Goal: Task Accomplishment & Management: Manage account settings

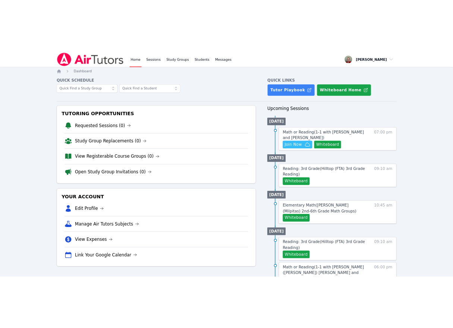
scroll to position [75, 0]
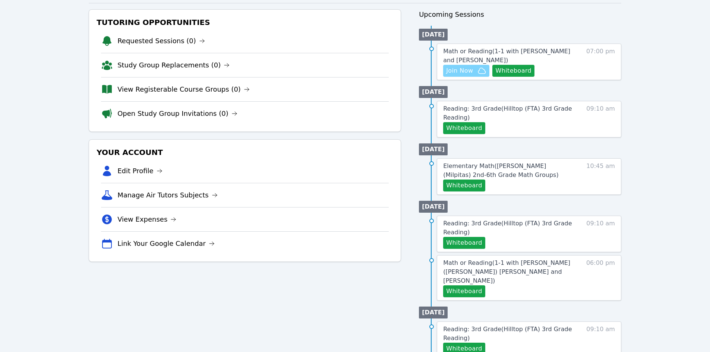
click at [460, 70] on span "Join Now" at bounding box center [459, 70] width 27 height 9
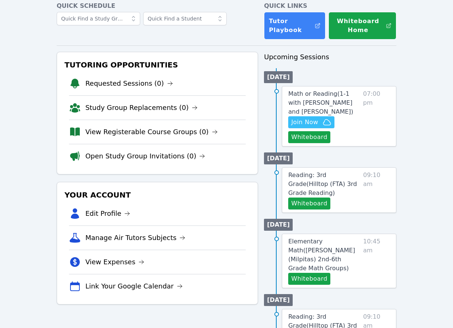
scroll to position [0, 0]
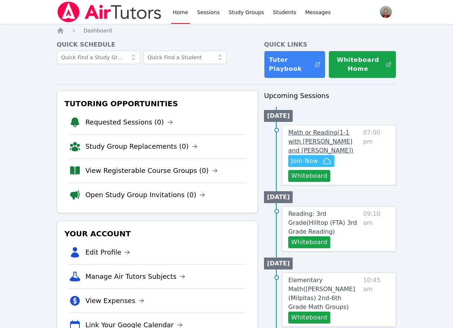
click at [298, 140] on span "Math or Reading ( 1-1 with Grace Campagna and Anna Parsons )" at bounding box center [320, 141] width 65 height 25
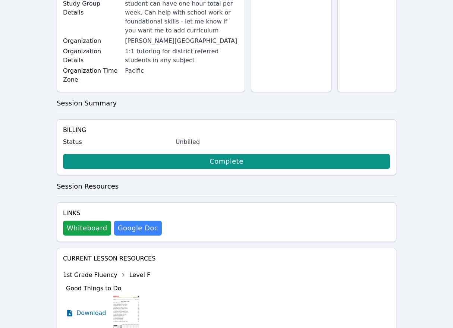
scroll to position [149, 0]
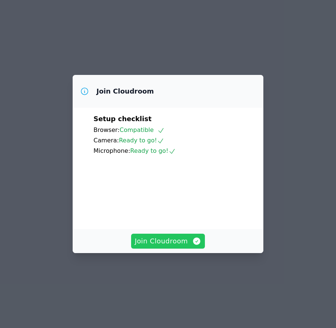
click at [193, 245] on icon "button" at bounding box center [196, 240] width 7 height 7
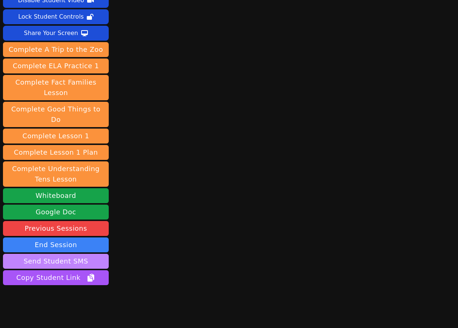
scroll to position [39, 0]
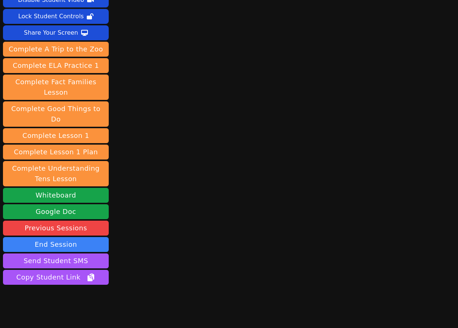
click at [71, 188] on button "Whiteboard" at bounding box center [56, 195] width 106 height 15
click at [71, 237] on button "End Session" at bounding box center [56, 244] width 106 height 15
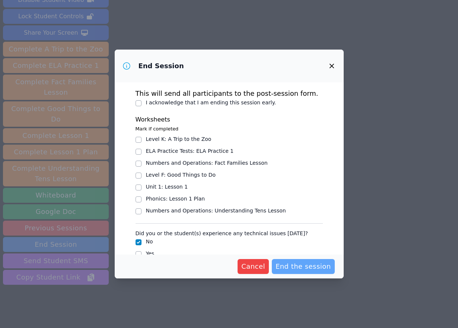
click at [296, 266] on span "End the session" at bounding box center [304, 266] width 56 height 10
click at [295, 267] on span "End the session" at bounding box center [304, 266] width 56 height 10
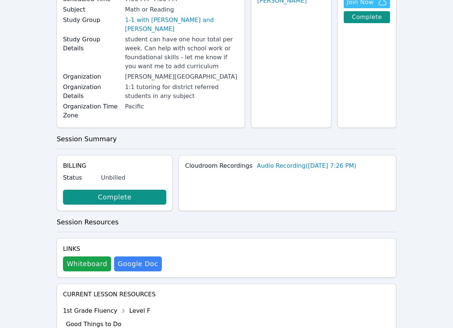
scroll to position [121, 0]
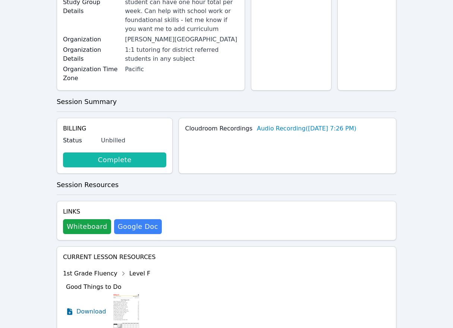
click at [143, 158] on link "Complete" at bounding box center [115, 159] width 104 height 15
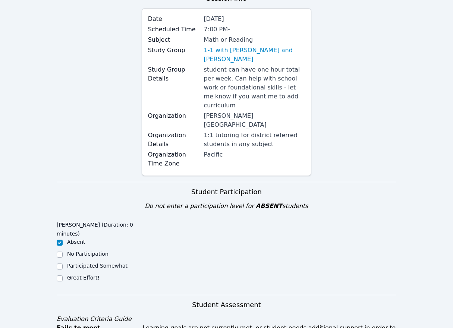
scroll to position [57, 0]
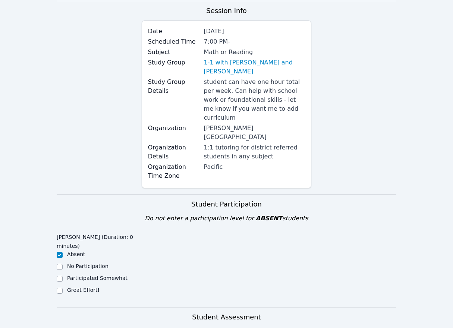
click at [235, 64] on link "1-1 with [PERSON_NAME] and [PERSON_NAME]" at bounding box center [254, 67] width 101 height 18
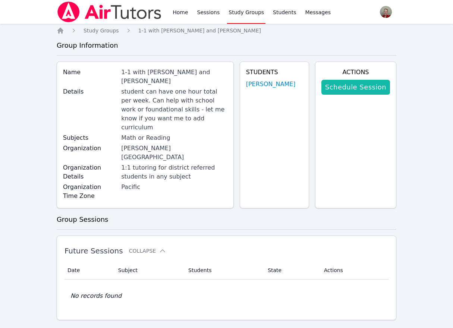
click at [364, 92] on link "Schedule Session" at bounding box center [355, 87] width 69 height 15
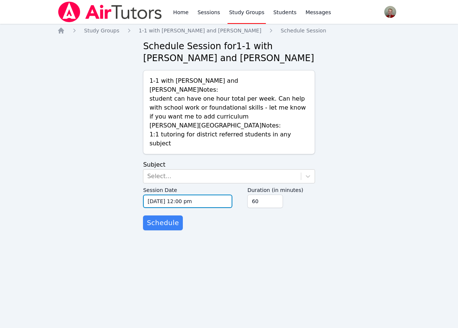
click at [159, 194] on input "[DATE] 12:00 pm" at bounding box center [187, 200] width 89 height 13
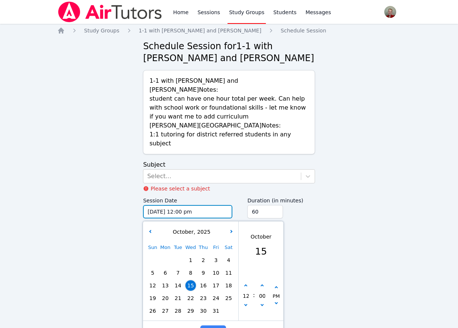
click at [161, 205] on input "[DATE] 12:00 pm" at bounding box center [187, 211] width 89 height 13
click at [245, 282] on button "button" at bounding box center [245, 285] width 7 height 7
type input "[DATE] 01:00 pm"
type input "01"
click at [245, 282] on button "button" at bounding box center [245, 285] width 7 height 7
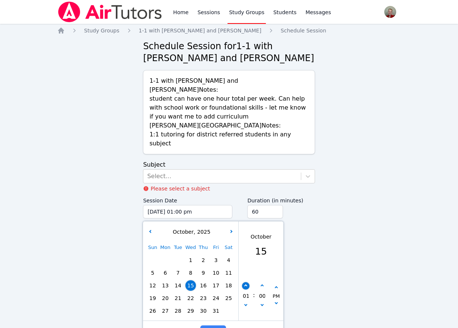
type input "[DATE] 02:00 pm"
type input "02"
click at [245, 282] on button "button" at bounding box center [245, 285] width 7 height 7
type input "[DATE] 03:00 pm"
type input "03"
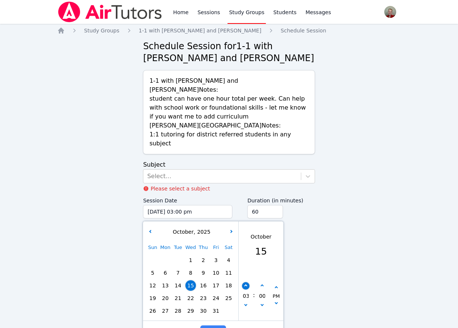
click at [245, 282] on button "button" at bounding box center [245, 285] width 7 height 7
type input "[DATE] 04:00 pm"
type input "04"
click at [245, 282] on button "button" at bounding box center [245, 285] width 7 height 7
type input "[DATE] 05:00 pm"
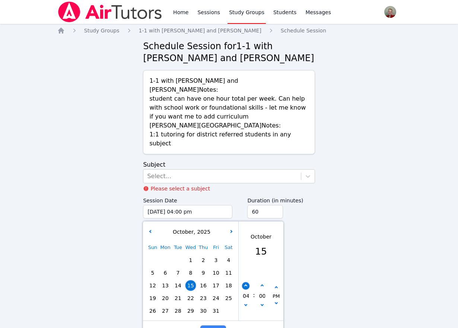
type input "05"
click at [245, 282] on button "button" at bounding box center [245, 285] width 7 height 7
type input "[DATE] 06:00 pm"
type input "06"
click at [245, 282] on button "button" at bounding box center [245, 285] width 7 height 7
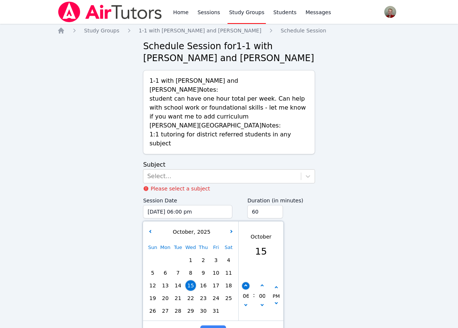
type input "[DATE] 07:00 pm"
type input "07"
click at [330, 268] on div "Home Sessions Study Groups Students Messages Open user menu [PERSON_NAME] Open …" at bounding box center [229, 164] width 458 height 328
click at [211, 327] on span "Done" at bounding box center [213, 332] width 18 height 10
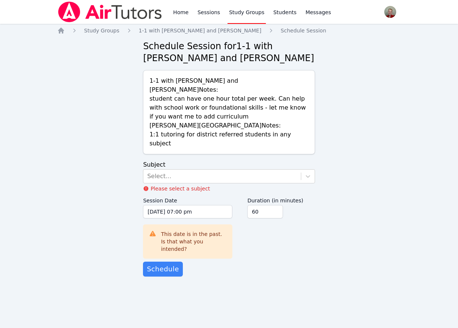
click at [256, 280] on div "Home Sessions Study Groups Students Messages Open user menu [PERSON_NAME] Open …" at bounding box center [229, 164] width 458 height 328
click at [161, 205] on input "[DATE] 07:00 pm" at bounding box center [187, 211] width 89 height 13
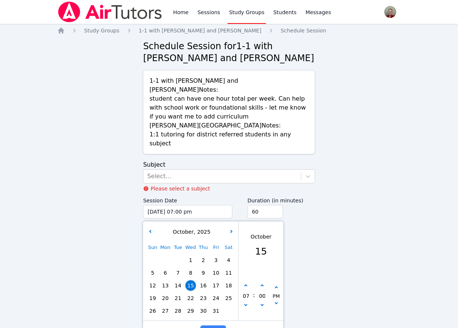
click at [216, 280] on span "17" at bounding box center [216, 285] width 10 height 10
type input "[DATE] 07:00 pm"
click at [221, 327] on span "Done" at bounding box center [213, 332] width 18 height 10
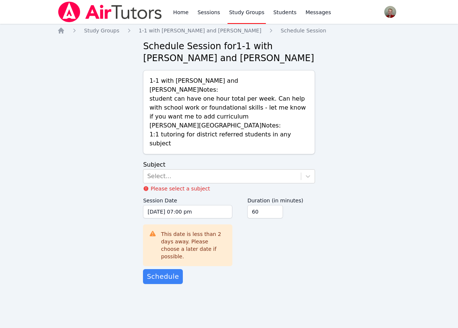
click at [221, 315] on div "Home Sessions Study Groups Students Messages Open user menu [PERSON_NAME] Open …" at bounding box center [229, 164] width 458 height 328
click at [242, 270] on div "Home Study Groups 1-1 with [PERSON_NAME] and [PERSON_NAME] Schedule Session Sch…" at bounding box center [229, 163] width 344 height 272
click at [238, 169] on div "Select..." at bounding box center [221, 175] width 157 height 13
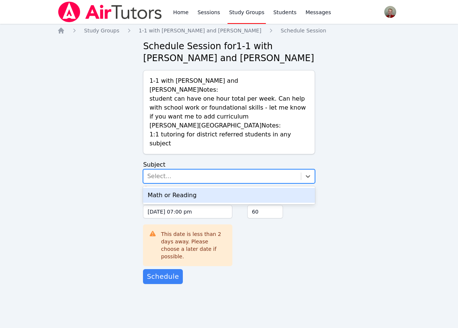
click at [228, 188] on div "Math or Reading" at bounding box center [229, 195] width 172 height 15
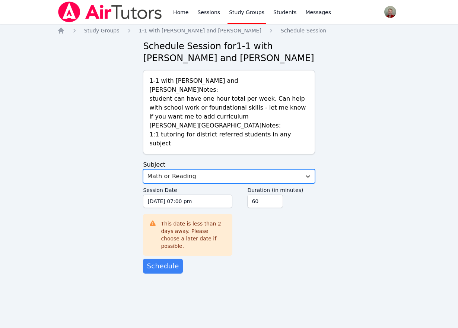
click at [238, 251] on div "Home Study Groups 1-1 with [PERSON_NAME] and [PERSON_NAME] Schedule Session Sch…" at bounding box center [229, 158] width 344 height 262
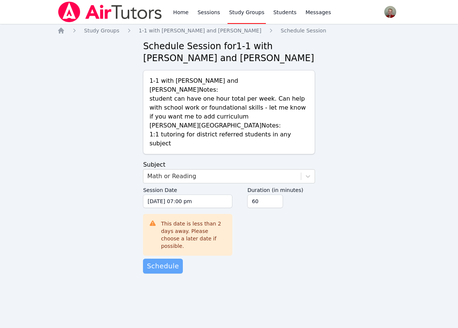
click at [160, 261] on span "Schedule" at bounding box center [163, 266] width 32 height 10
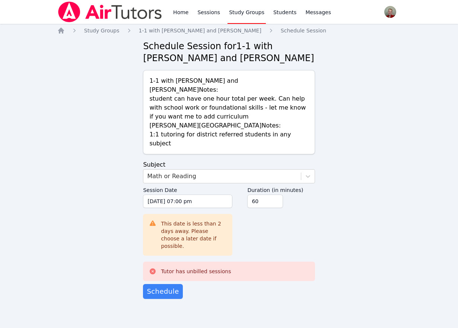
click at [241, 294] on div "Home Sessions Study Groups Students Messages Open user menu [PERSON_NAME] Open …" at bounding box center [229, 164] width 458 height 328
click at [184, 15] on link "Home" at bounding box center [181, 12] width 18 height 24
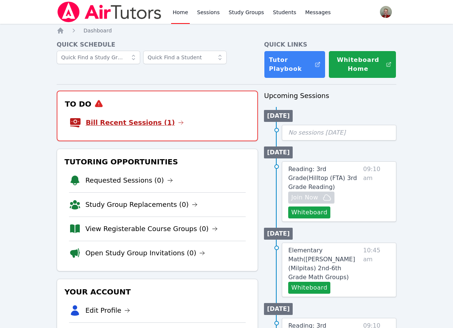
click at [137, 120] on link "Bill Recent Sessions (1)" at bounding box center [135, 122] width 98 height 10
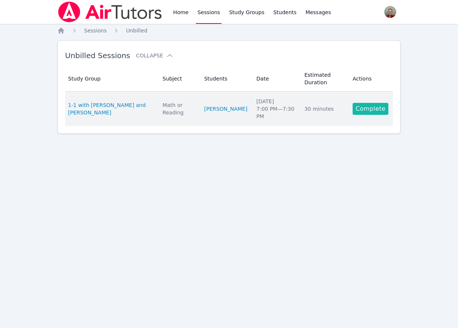
click at [370, 110] on link "Complete" at bounding box center [371, 109] width 36 height 12
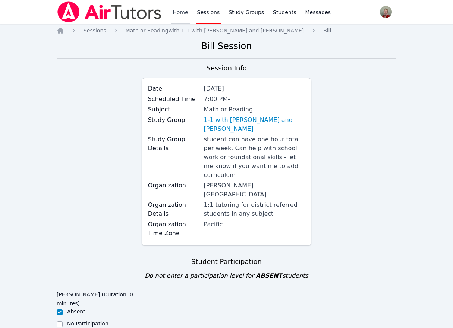
click at [180, 13] on link "Home" at bounding box center [180, 12] width 18 height 24
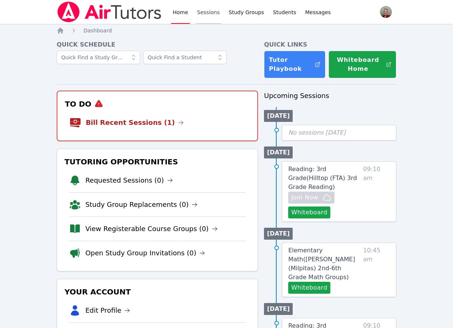
click at [206, 13] on link "Sessions" at bounding box center [209, 12] width 26 height 24
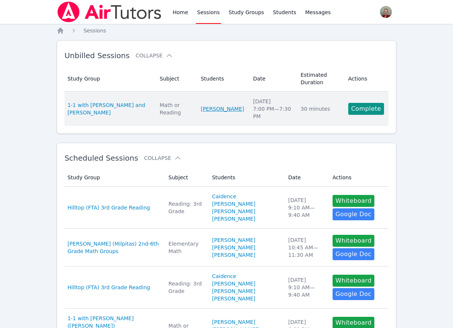
click at [224, 110] on link "[PERSON_NAME]" at bounding box center [221, 108] width 43 height 7
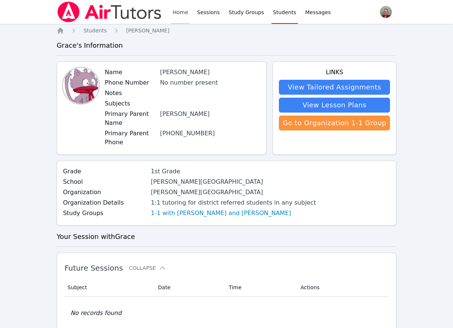
click at [181, 13] on link "Home" at bounding box center [180, 12] width 18 height 24
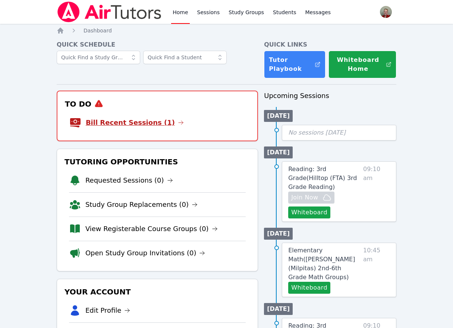
click at [140, 126] on link "Bill Recent Sessions (1)" at bounding box center [135, 122] width 98 height 10
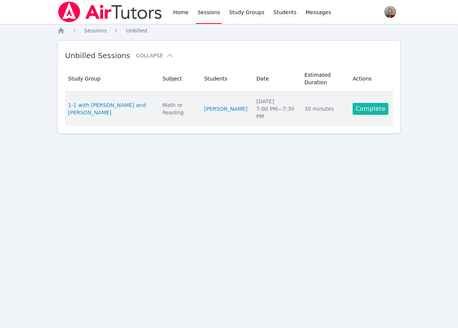
click at [367, 111] on link "Complete" at bounding box center [371, 109] width 36 height 12
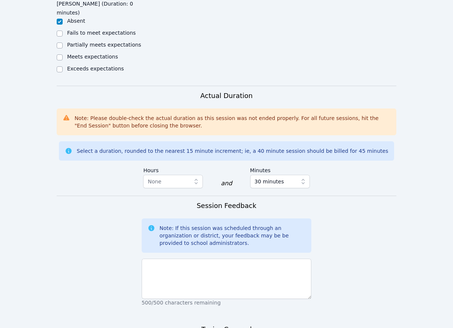
scroll to position [484, 0]
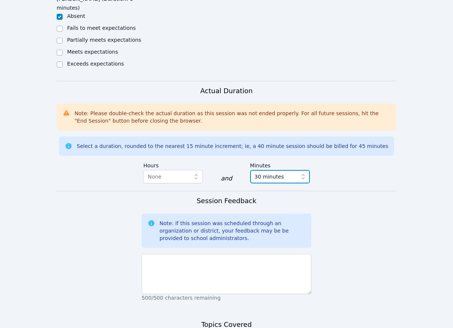
click at [301, 173] on icon "button" at bounding box center [302, 176] width 7 height 7
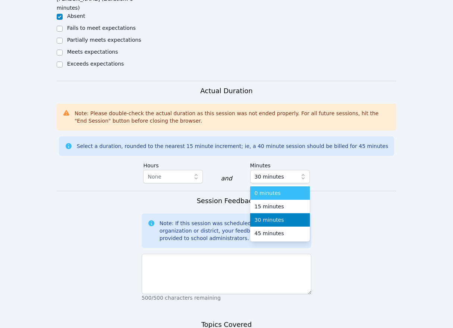
click at [282, 189] on div "0 minutes" at bounding box center [279, 192] width 51 height 7
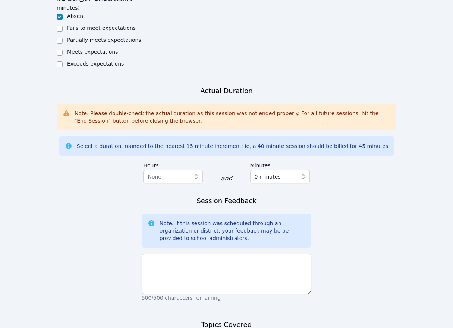
click at [339, 185] on form "Student Participation Do not enter a participation level for ABSENT students [P…" at bounding box center [226, 106] width 339 height 678
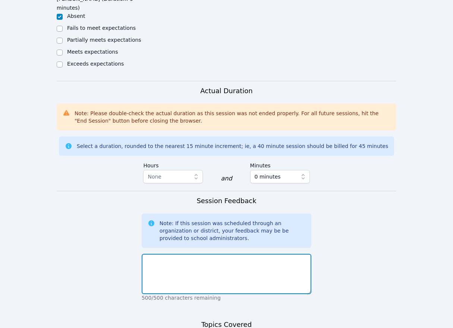
click at [243, 257] on textarea at bounding box center [227, 274] width 170 height 40
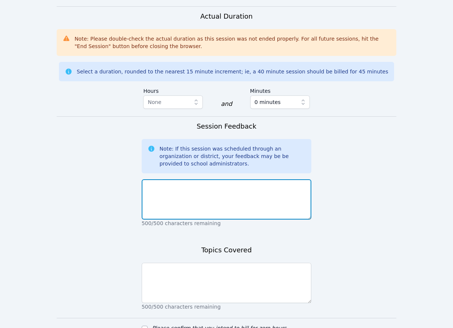
scroll to position [595, 0]
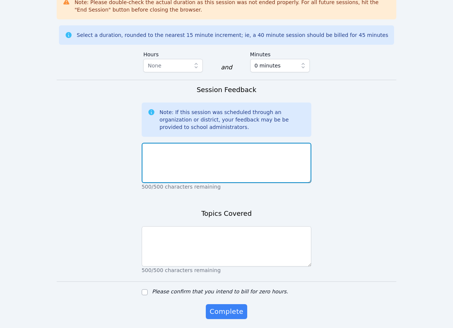
click at [224, 143] on textarea at bounding box center [227, 163] width 170 height 40
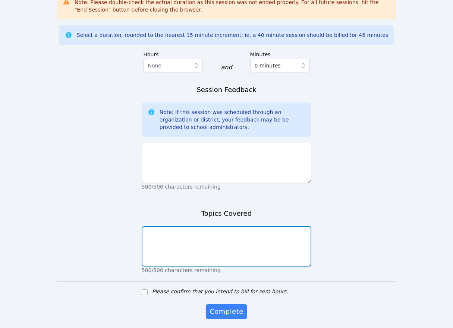
click at [217, 226] on textarea at bounding box center [227, 246] width 170 height 40
type textarea "n/a"
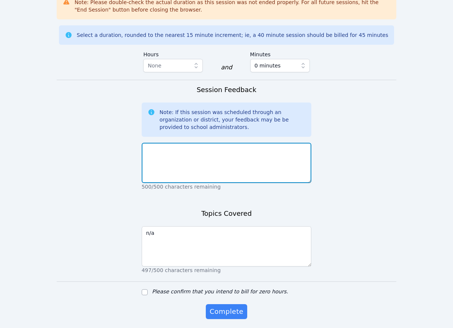
click at [207, 143] on textarea at bounding box center [227, 163] width 170 height 40
type textarea "Student has been rescheduled for [DATE]."
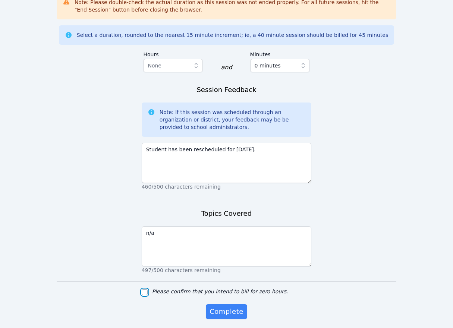
click at [145, 289] on input "Please confirm that you intend to bill for zero hours." at bounding box center [145, 292] width 6 height 6
checkbox input "true"
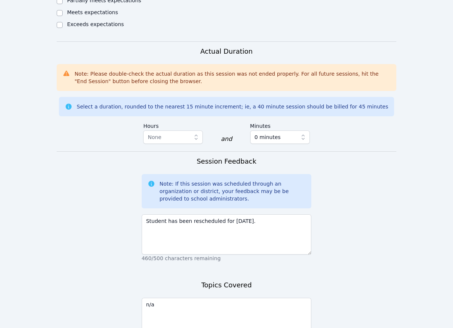
scroll to position [521, 0]
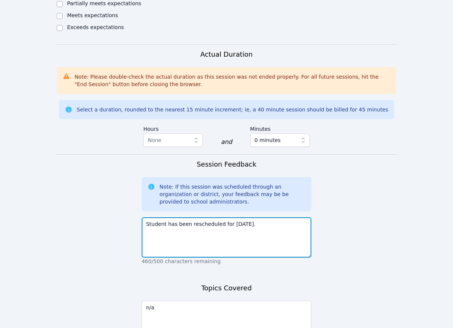
click at [247, 217] on textarea "Student has been rescheduled for [DATE]." at bounding box center [227, 237] width 170 height 40
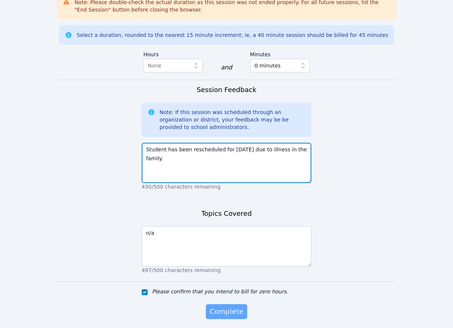
type textarea "Student has been rescheduled for [DATE] due to illness in the family."
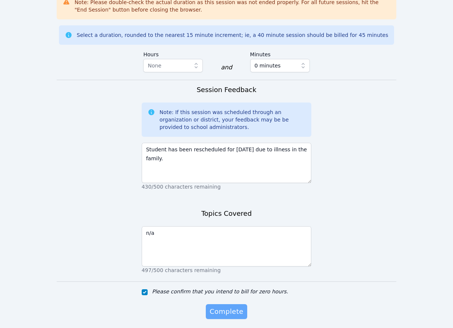
click at [241, 306] on span "Complete" at bounding box center [226, 311] width 34 height 10
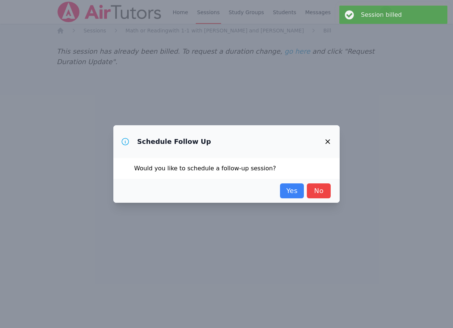
scroll to position [0, 0]
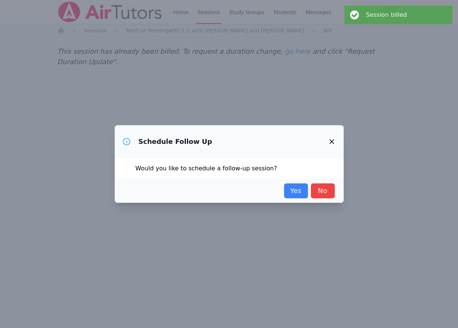
click at [301, 192] on link "Yes" at bounding box center [296, 190] width 24 height 15
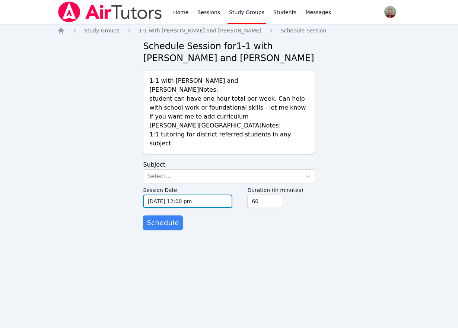
click at [180, 194] on input "[DATE] 12:00 pm" at bounding box center [187, 200] width 89 height 13
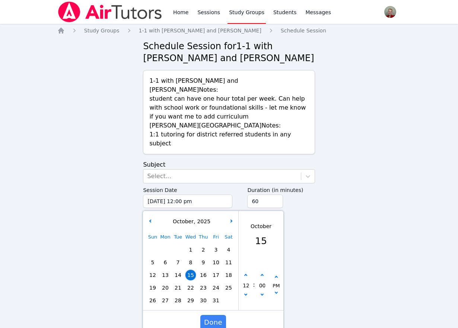
click at [218, 257] on div "Sun Mon Tue Wed Thu Fri Sat 1 2 3 4 5 6 7 8 9 10 11 12 13 14 15 16 17 18 19 20 …" at bounding box center [190, 269] width 89 height 76
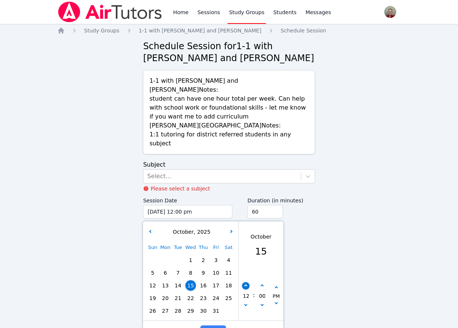
click at [246, 284] on icon "button" at bounding box center [245, 285] width 3 height 3
type input "[DATE] 01:00 pm"
type input "01"
click at [246, 284] on icon "button" at bounding box center [245, 285] width 3 height 3
type input "[DATE] 02:00 pm"
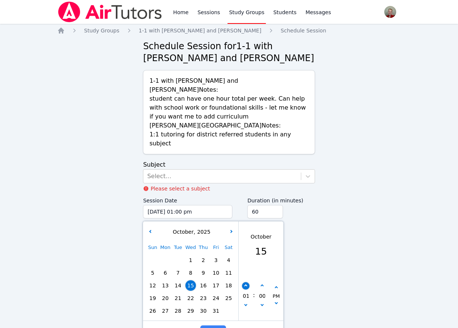
type input "02"
click at [246, 284] on icon "button" at bounding box center [245, 285] width 3 height 3
type input "[DATE] 03:00 pm"
type input "03"
click at [246, 284] on icon "button" at bounding box center [245, 285] width 3 height 3
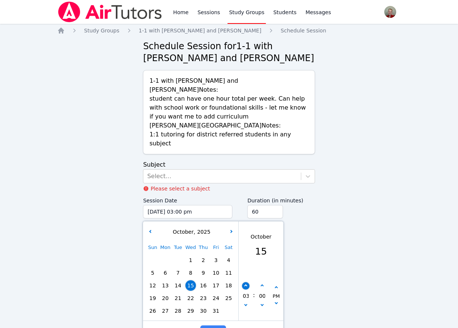
type input "[DATE] 04:00 pm"
type input "04"
click at [246, 284] on icon "button" at bounding box center [245, 285] width 3 height 3
type input "[DATE] 05:00 pm"
type input "05"
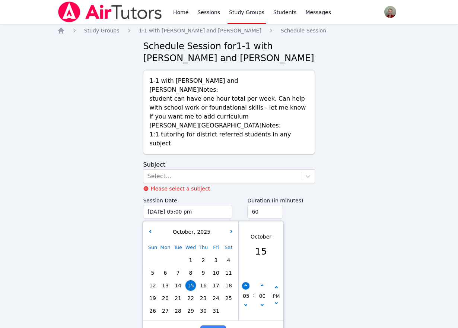
click at [246, 284] on icon "button" at bounding box center [245, 285] width 3 height 3
type input "[DATE] 06:00 pm"
type input "06"
click at [246, 284] on icon "button" at bounding box center [245, 285] width 3 height 3
type input "[DATE] 07:00 pm"
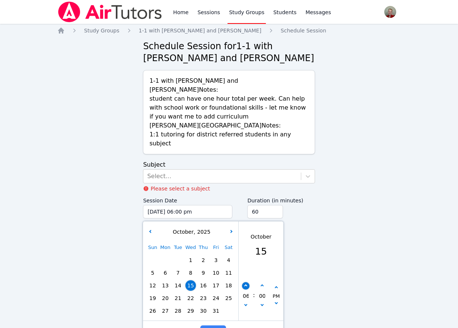
type input "07"
click at [315, 215] on div "Duration (in minutes) 60" at bounding box center [280, 224] width 67 height 60
click at [217, 327] on span "Done" at bounding box center [213, 332] width 18 height 10
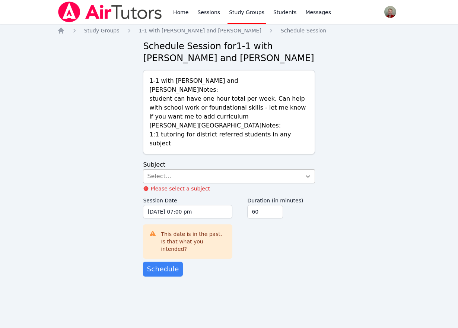
click at [307, 175] on icon at bounding box center [308, 176] width 4 height 3
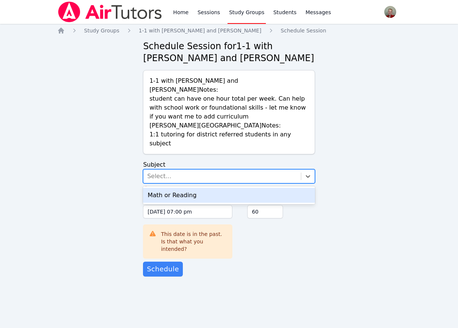
click at [238, 188] on div "Math or Reading" at bounding box center [229, 195] width 172 height 15
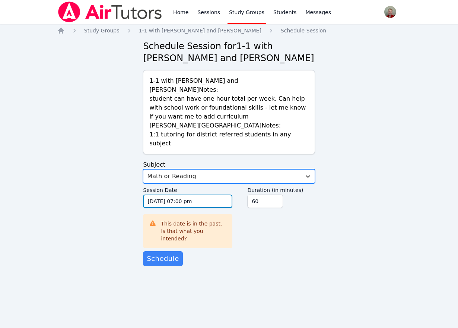
click at [162, 194] on input "[DATE] 07:00 pm" at bounding box center [187, 200] width 89 height 13
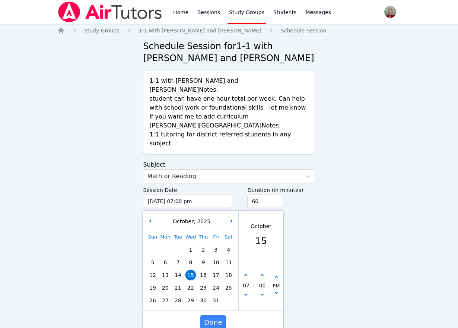
click at [218, 270] on span "17" at bounding box center [216, 275] width 10 height 10
type input "[DATE] 07:00 pm"
click at [219, 317] on span "Done" at bounding box center [213, 322] width 18 height 10
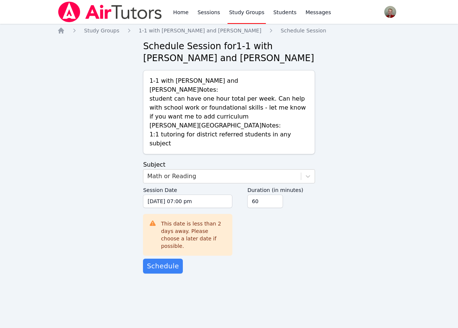
click at [273, 254] on div "Home Study Groups 1-1 with [PERSON_NAME] and [PERSON_NAME] Schedule Session Sch…" at bounding box center [229, 158] width 344 height 262
click at [159, 261] on span "Schedule" at bounding box center [163, 266] width 32 height 10
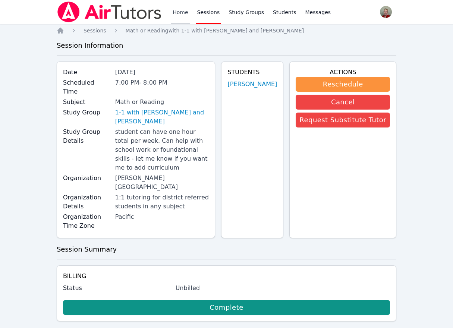
click at [174, 12] on link "Home" at bounding box center [180, 12] width 18 height 24
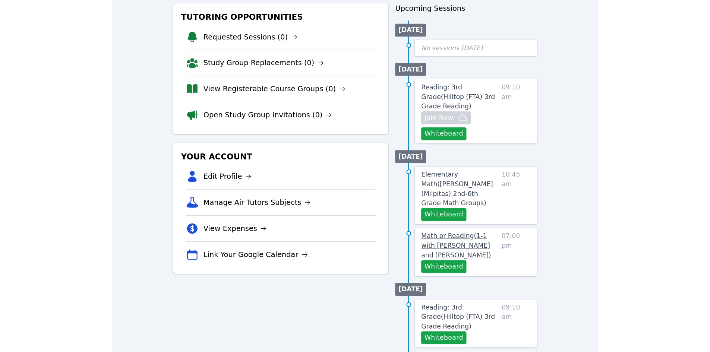
scroll to position [112, 0]
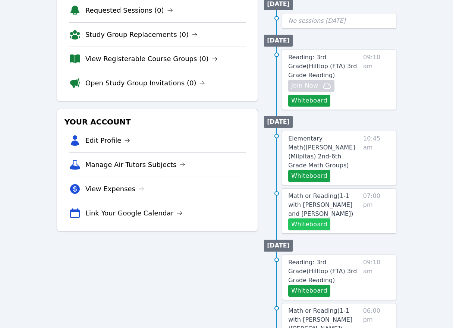
click at [317, 218] on button "Whiteboard" at bounding box center [309, 224] width 42 height 12
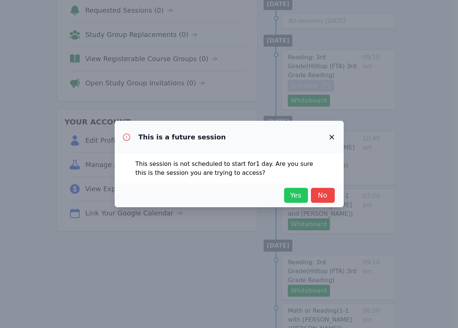
click at [288, 199] on span "Yes" at bounding box center [296, 195] width 16 height 10
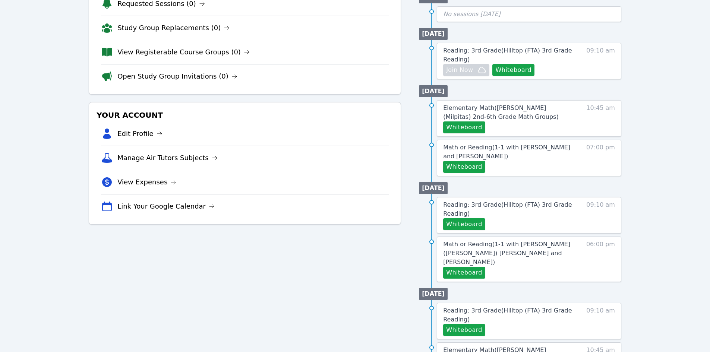
scroll to position [0, 0]
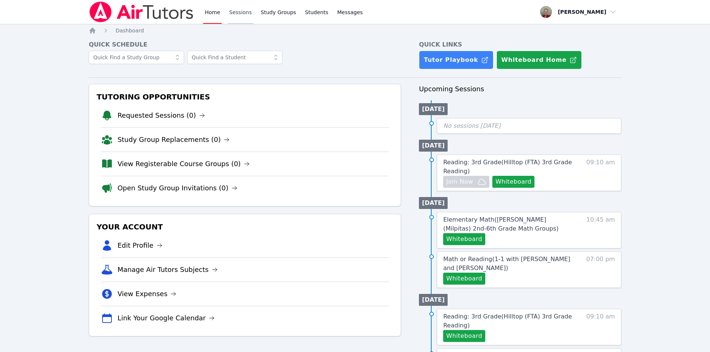
click at [241, 13] on link "Sessions" at bounding box center [241, 12] width 26 height 24
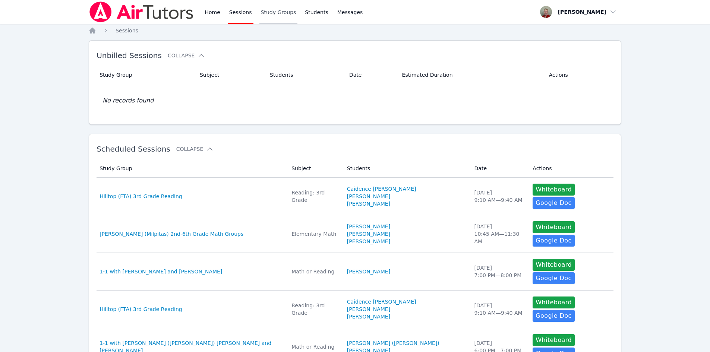
click at [271, 15] on link "Study Groups" at bounding box center [278, 12] width 38 height 24
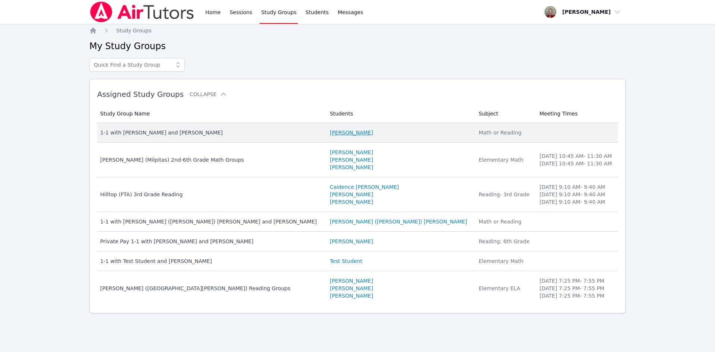
click at [331, 133] on link "[PERSON_NAME]" at bounding box center [351, 132] width 43 height 7
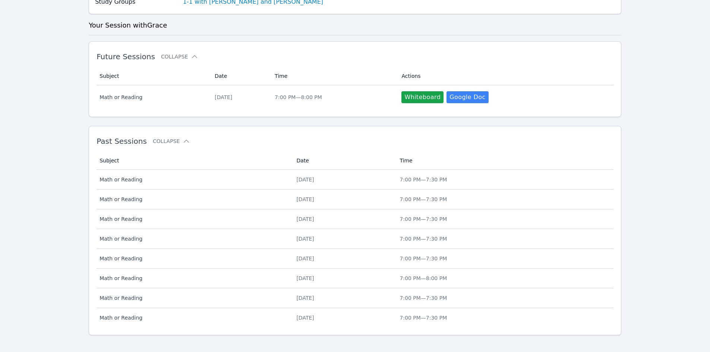
scroll to position [200, 0]
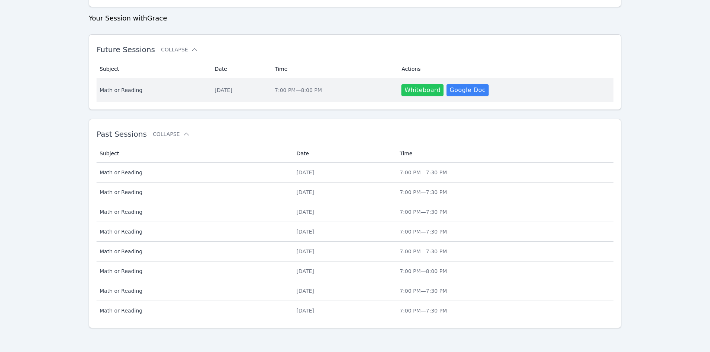
click at [435, 87] on button "Whiteboard" at bounding box center [422, 90] width 42 height 12
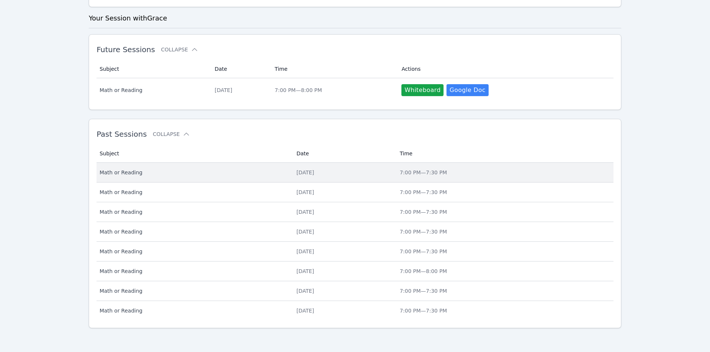
click at [301, 174] on div "[DATE]" at bounding box center [343, 172] width 94 height 7
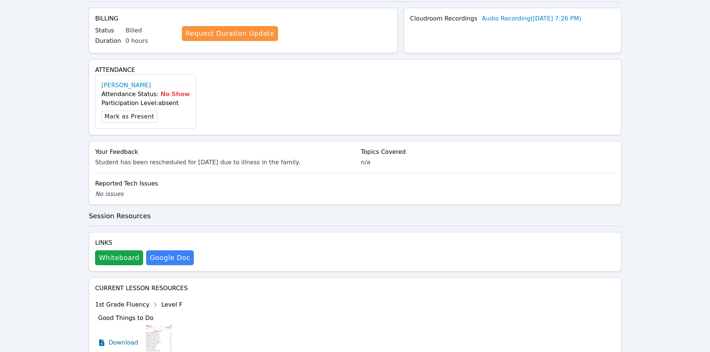
scroll to position [186, 0]
click at [122, 256] on button "Whiteboard" at bounding box center [119, 257] width 48 height 15
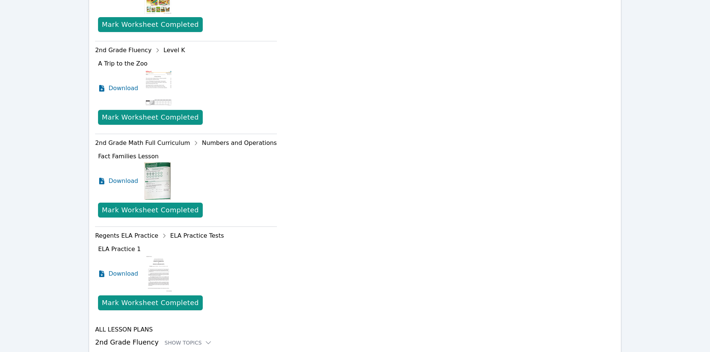
scroll to position [931, 0]
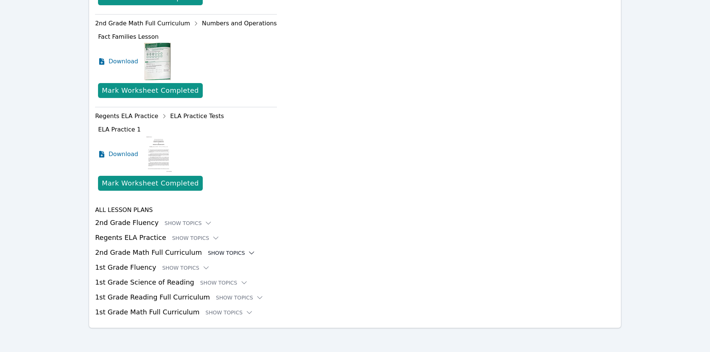
click at [208, 251] on div "Show Topics" at bounding box center [232, 252] width 48 height 7
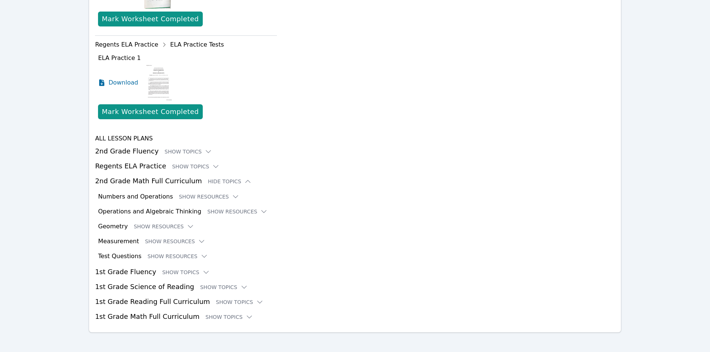
scroll to position [1007, 0]
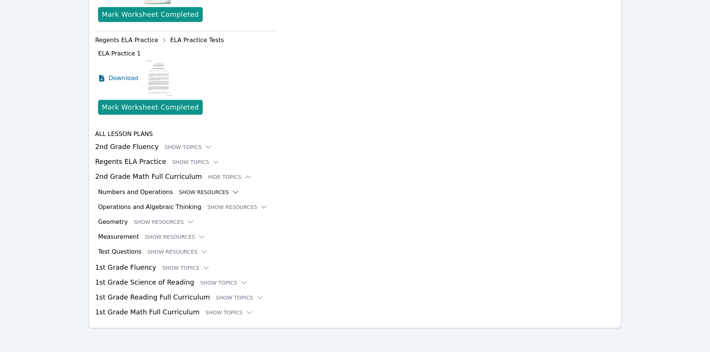
click at [208, 193] on button "Show Resources" at bounding box center [209, 191] width 60 height 7
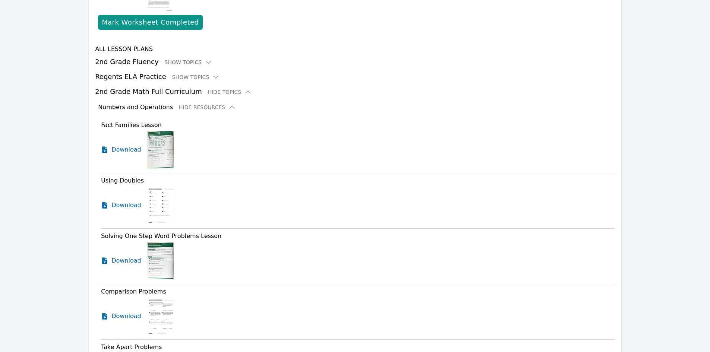
scroll to position [1119, 0]
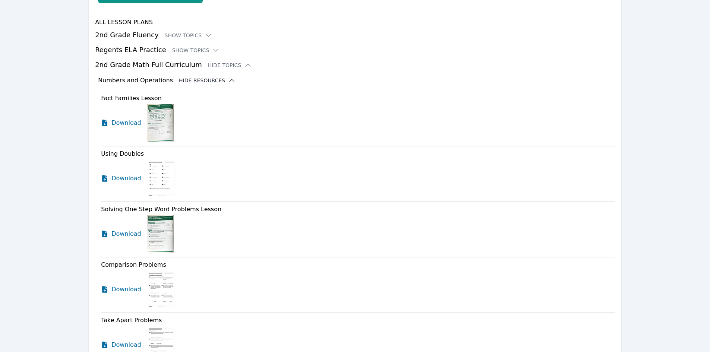
click at [205, 79] on button "Hide Resources" at bounding box center [207, 80] width 57 height 7
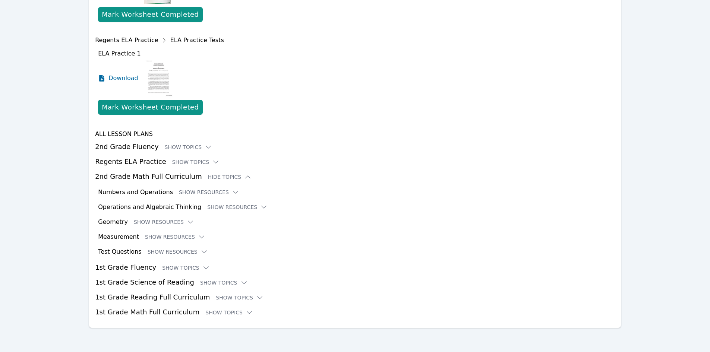
click at [209, 178] on div "Hide Topics" at bounding box center [230, 176] width 44 height 7
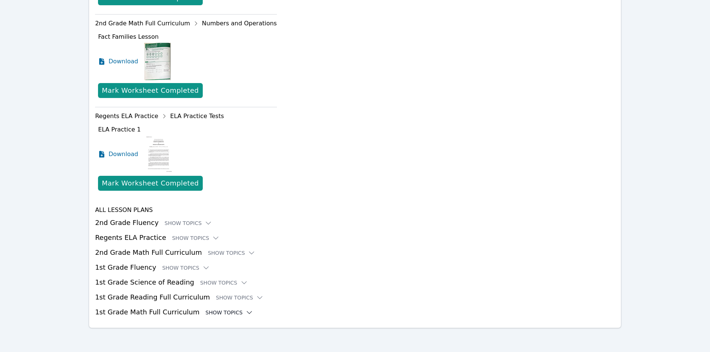
click at [219, 313] on div "Show Topics" at bounding box center [229, 312] width 48 height 7
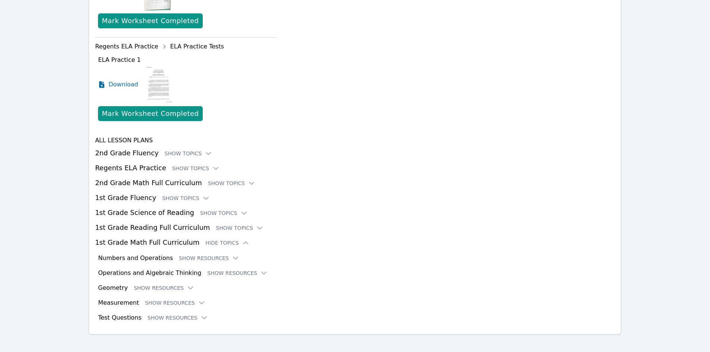
scroll to position [1007, 0]
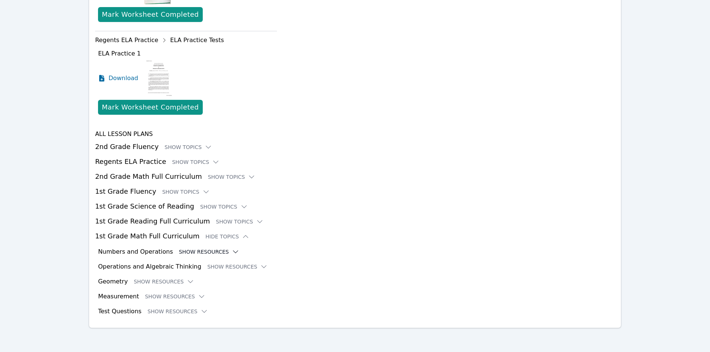
click at [197, 250] on button "Show Resources" at bounding box center [209, 251] width 60 height 7
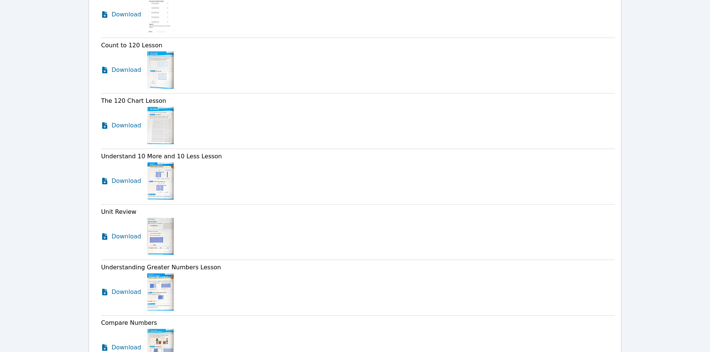
scroll to position [1417, 0]
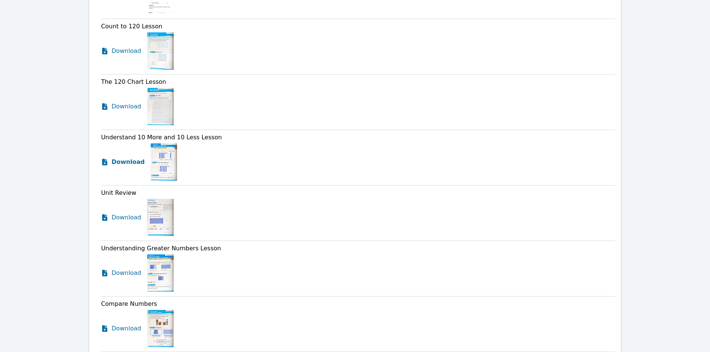
click at [126, 161] on span "Download" at bounding box center [127, 162] width 33 height 9
click at [121, 219] on span "Download" at bounding box center [127, 217] width 33 height 9
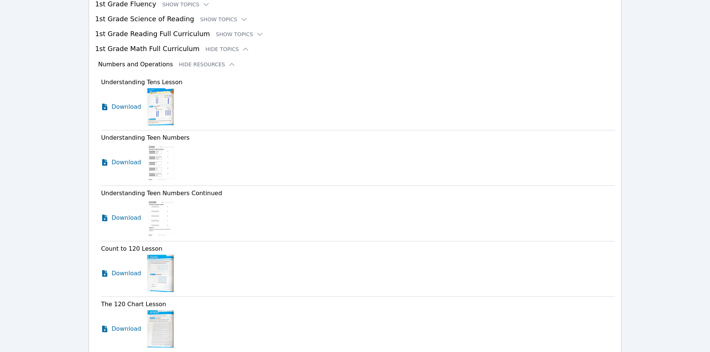
scroll to position [1193, 0]
click at [200, 66] on button "Hide Resources" at bounding box center [207, 65] width 57 height 7
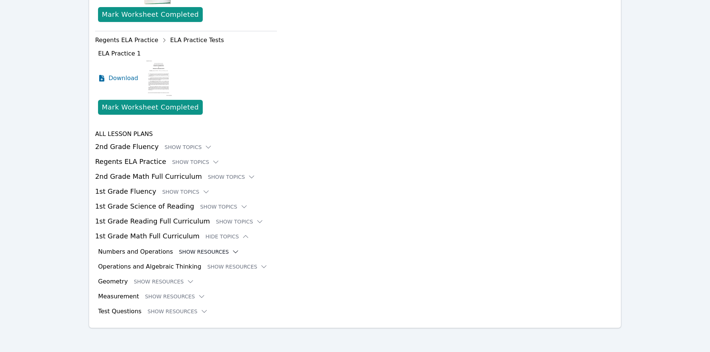
scroll to position [1007, 0]
click at [214, 250] on button "Show Resources" at bounding box center [209, 251] width 60 height 7
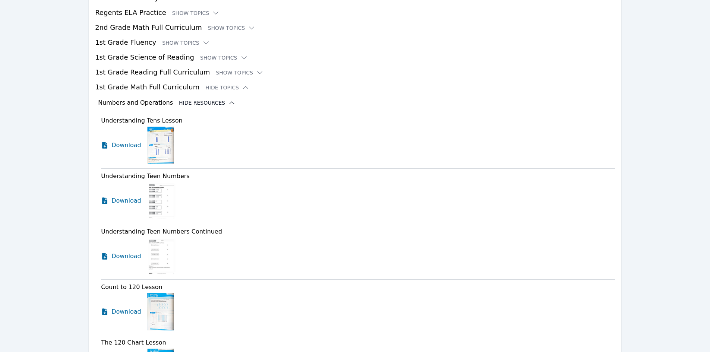
click at [194, 101] on button "Hide Resources" at bounding box center [207, 102] width 57 height 7
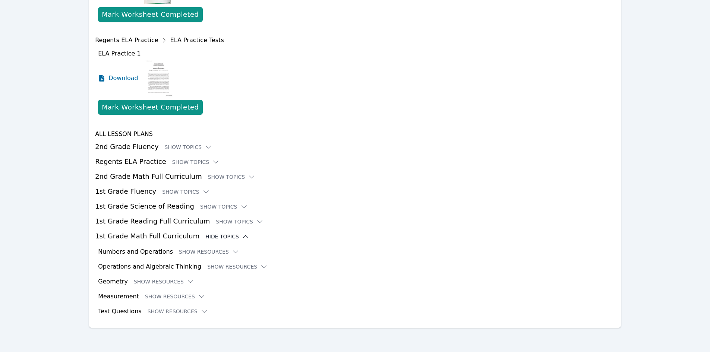
click at [210, 237] on div "Hide Topics" at bounding box center [227, 236] width 44 height 7
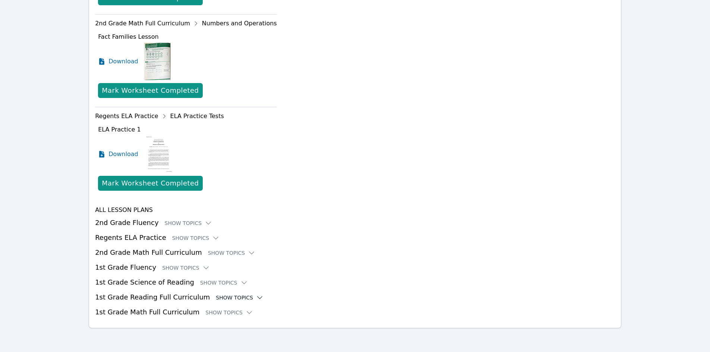
click at [216, 298] on div "Show Topics" at bounding box center [240, 297] width 48 height 7
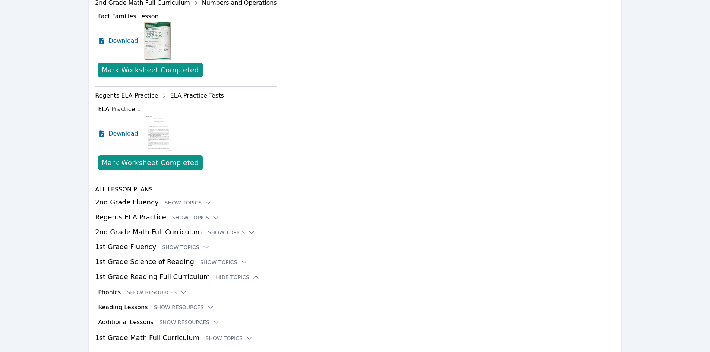
scroll to position [968, 0]
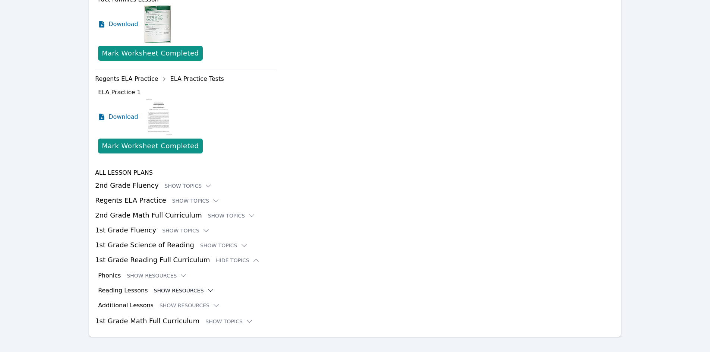
click at [176, 289] on button "Show Resources" at bounding box center [184, 290] width 60 height 7
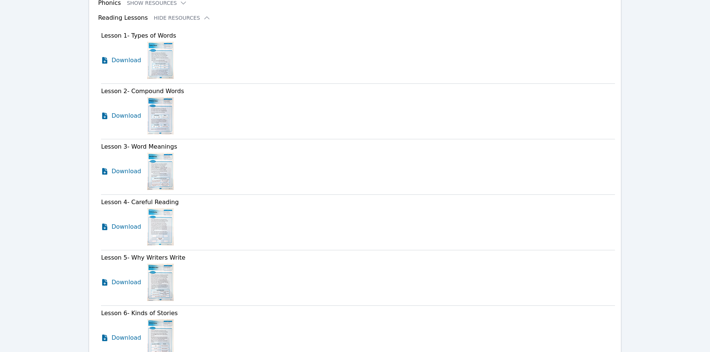
scroll to position [1229, 0]
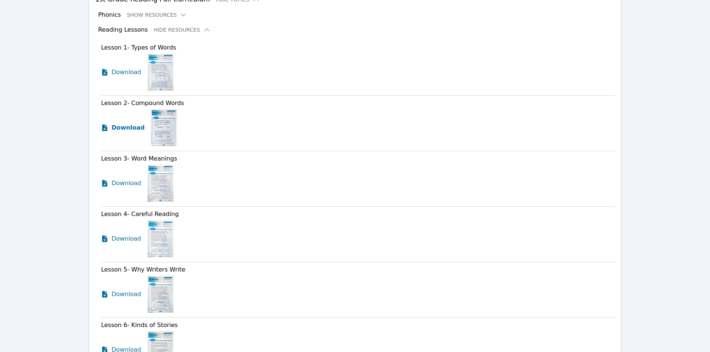
click at [126, 126] on span "Download" at bounding box center [127, 127] width 33 height 9
click at [175, 28] on button "Hide Resources" at bounding box center [182, 29] width 57 height 7
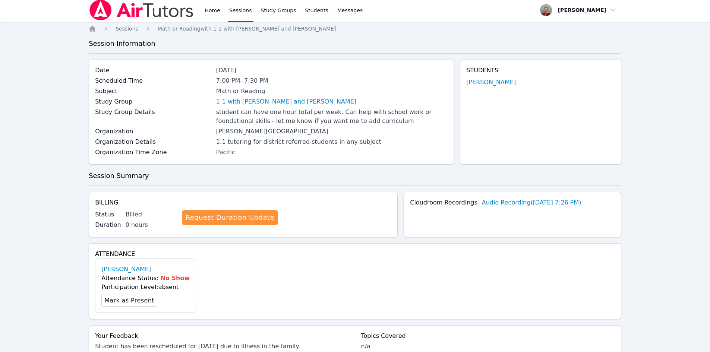
scroll to position [0, 0]
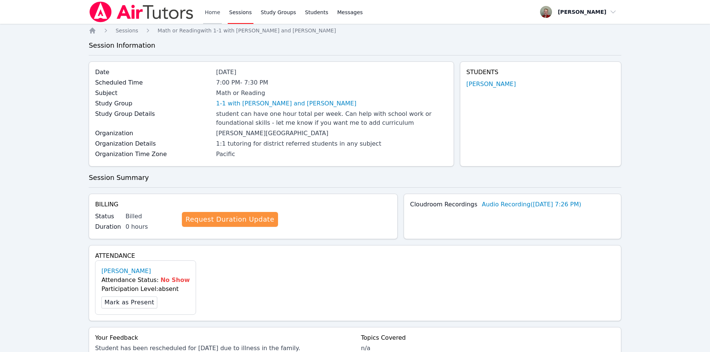
click at [208, 13] on link "Home" at bounding box center [212, 12] width 18 height 24
